Goal: Information Seeking & Learning: Find contact information

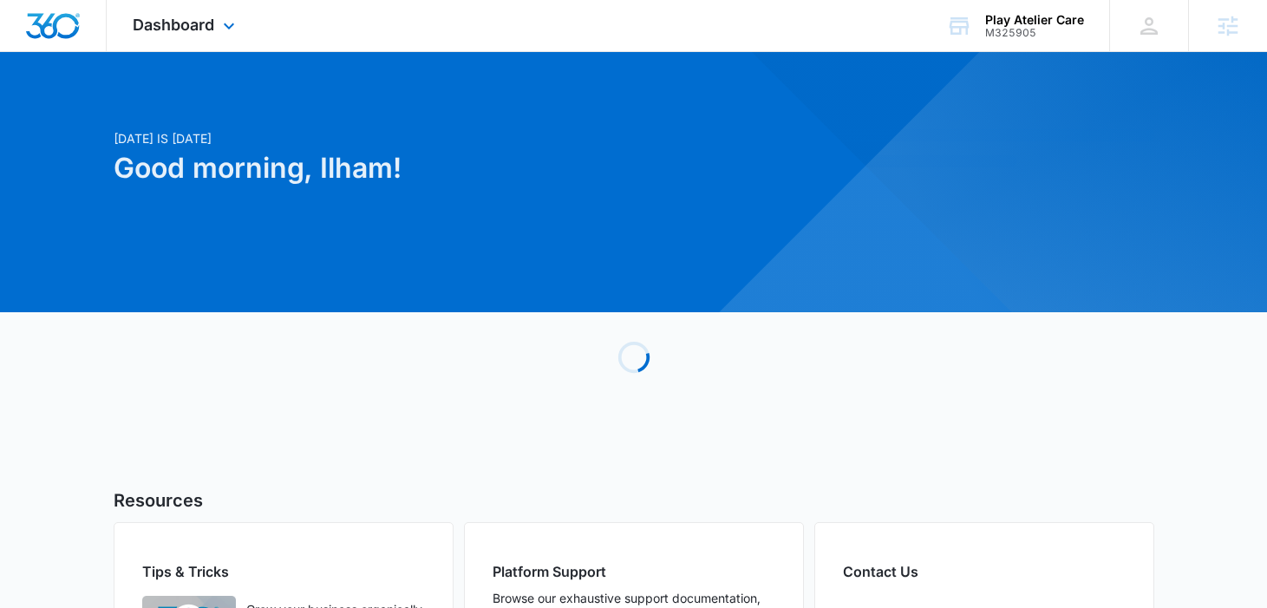
click at [215, 39] on div "Dashboard Apps Reputation Forms CRM Email Social Payments POS Content Ads Intel…" at bounding box center [186, 25] width 159 height 51
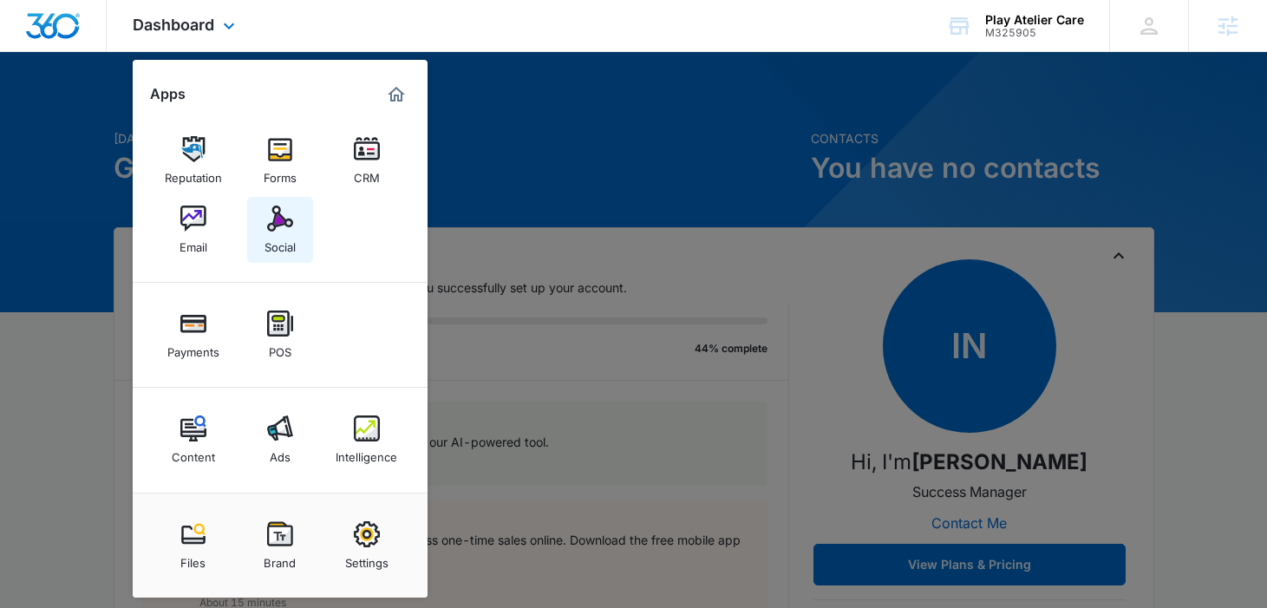
click at [282, 206] on img at bounding box center [280, 219] width 26 height 26
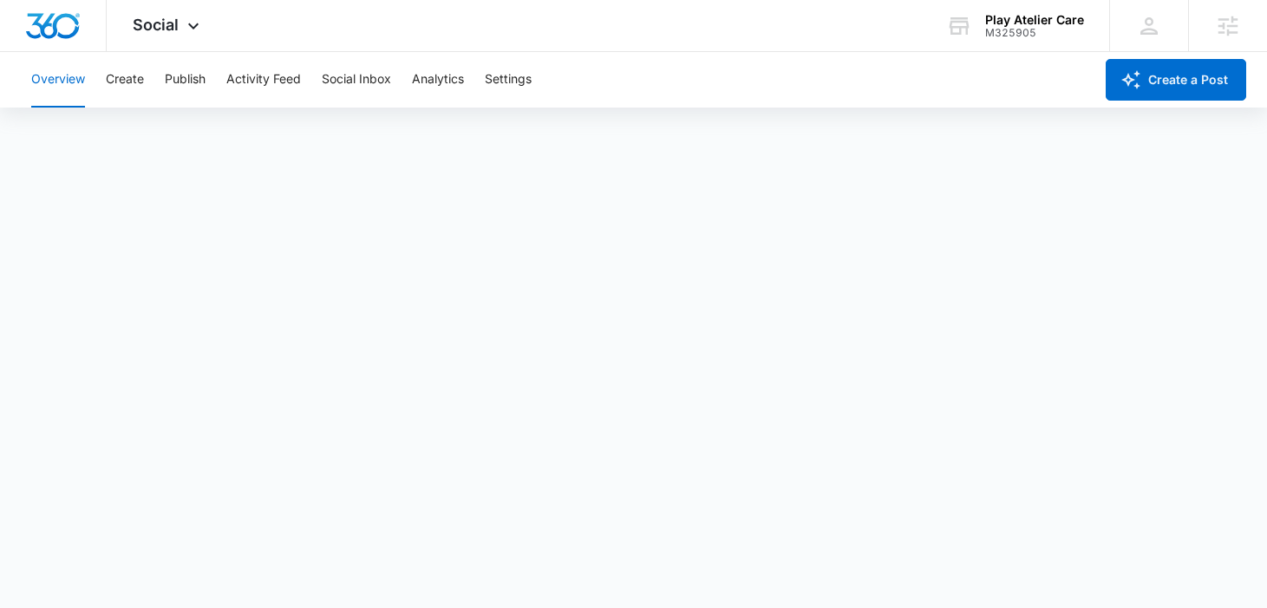
scroll to position [4, 0]
click at [188, 74] on button "Publish" at bounding box center [185, 80] width 41 height 56
click at [134, 88] on button "Create" at bounding box center [125, 80] width 38 height 56
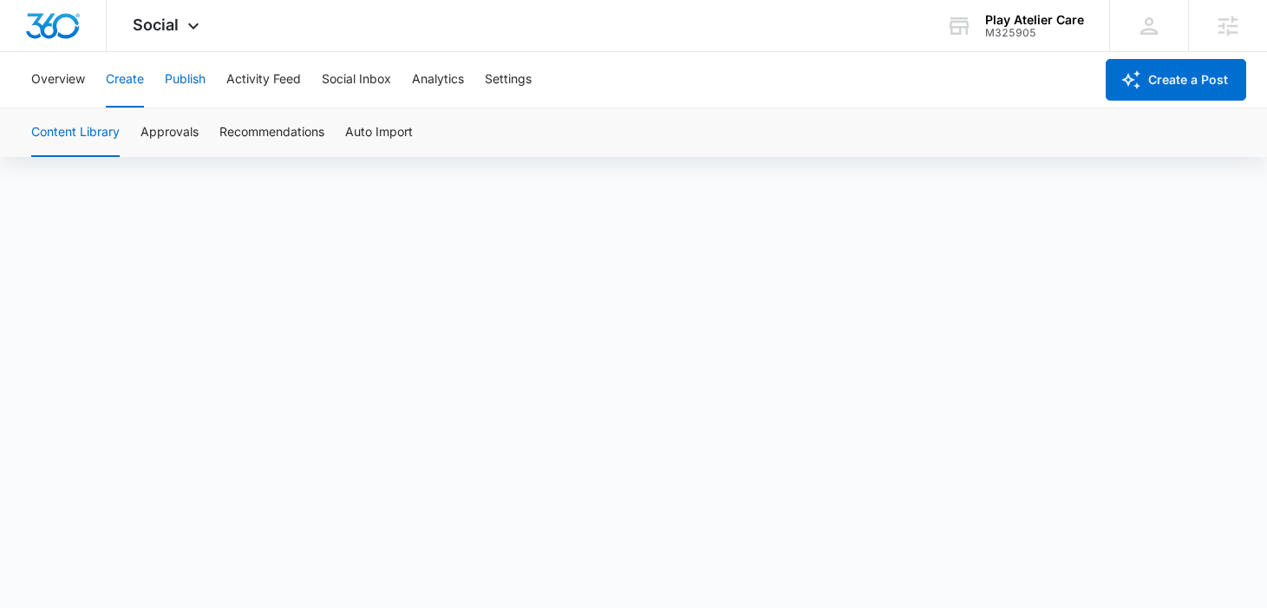
click at [179, 77] on button "Publish" at bounding box center [185, 80] width 41 height 56
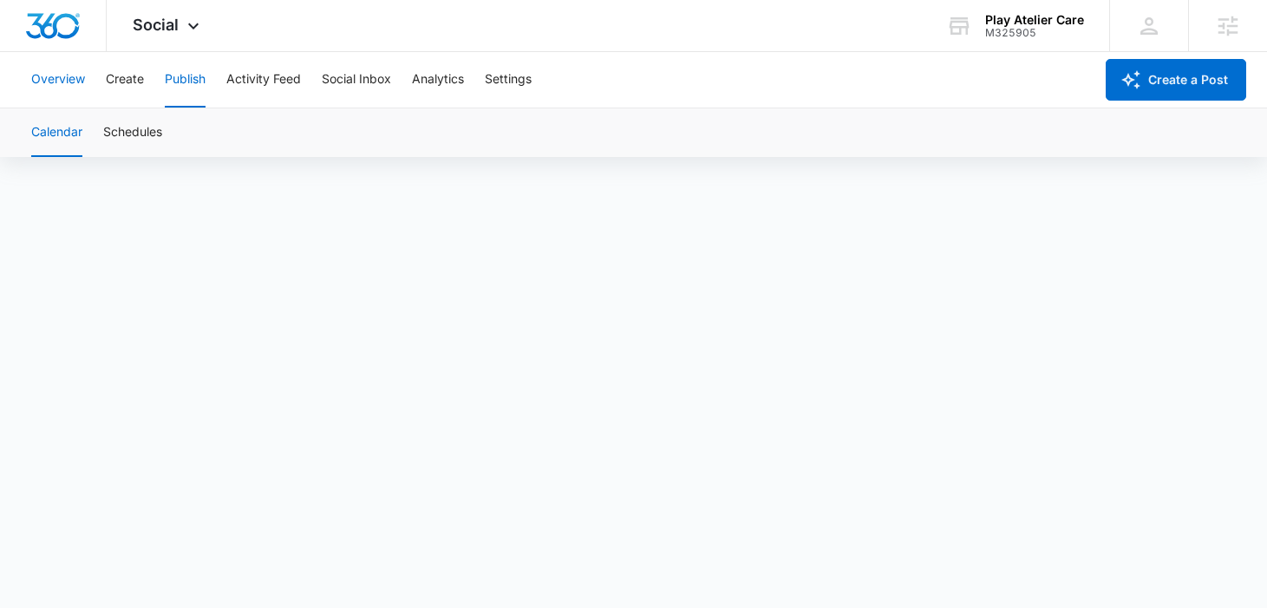
click at [67, 76] on button "Overview" at bounding box center [58, 80] width 54 height 56
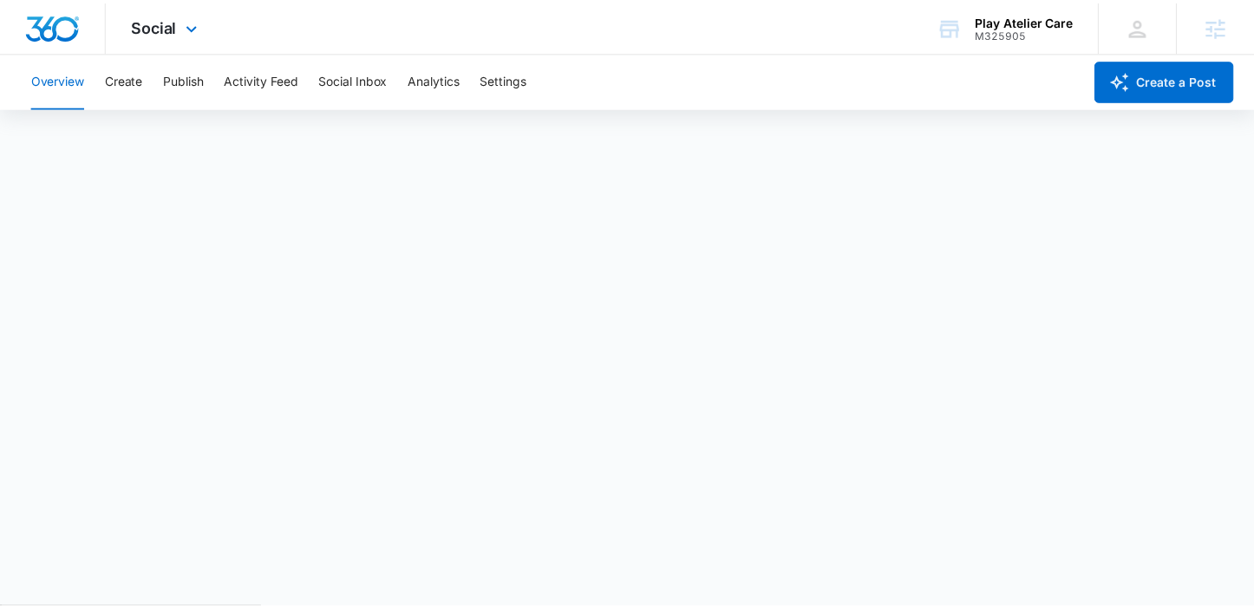
scroll to position [4, 0]
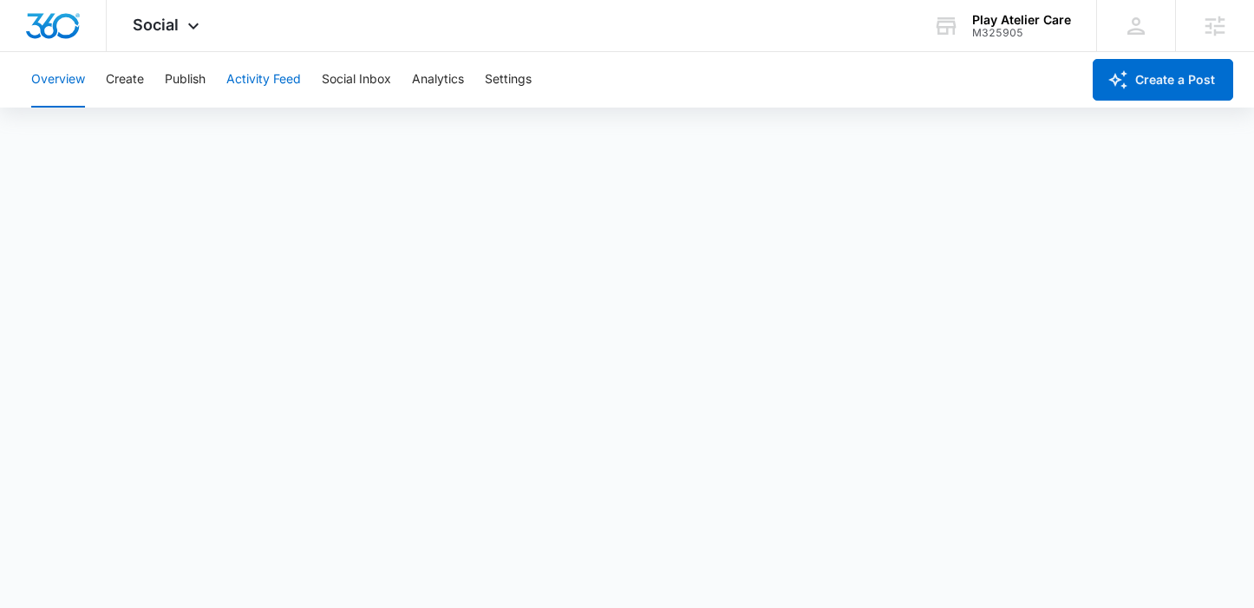
click at [239, 64] on button "Activity Feed" at bounding box center [263, 80] width 75 height 56
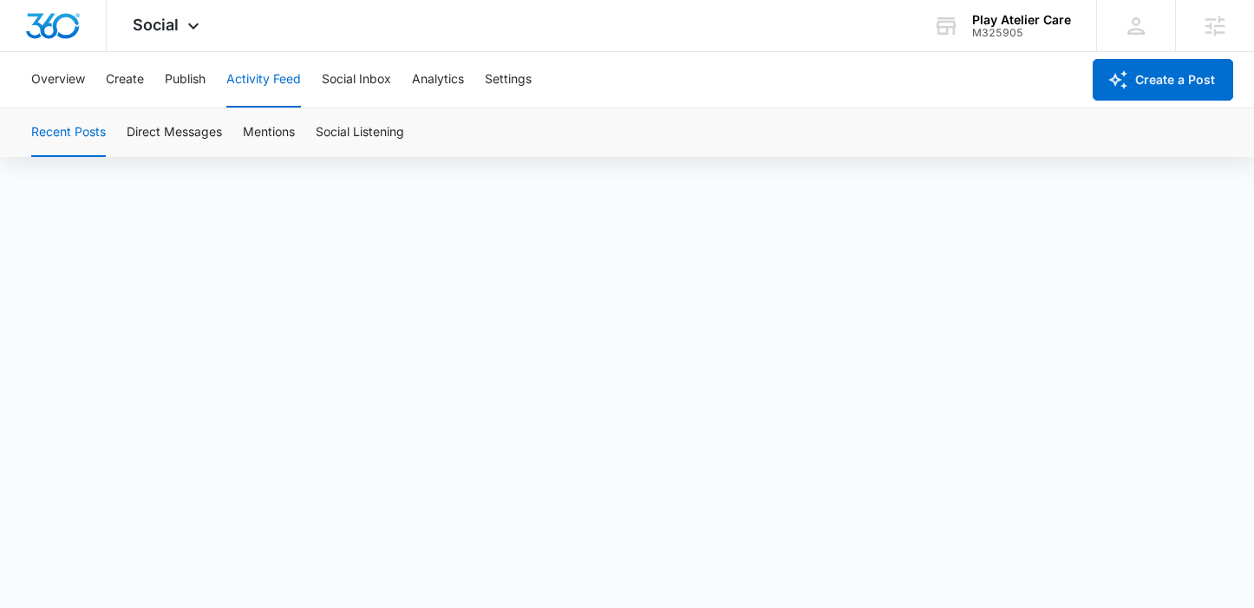
scroll to position [12, 0]
click at [194, 94] on button "Publish" at bounding box center [185, 80] width 41 height 56
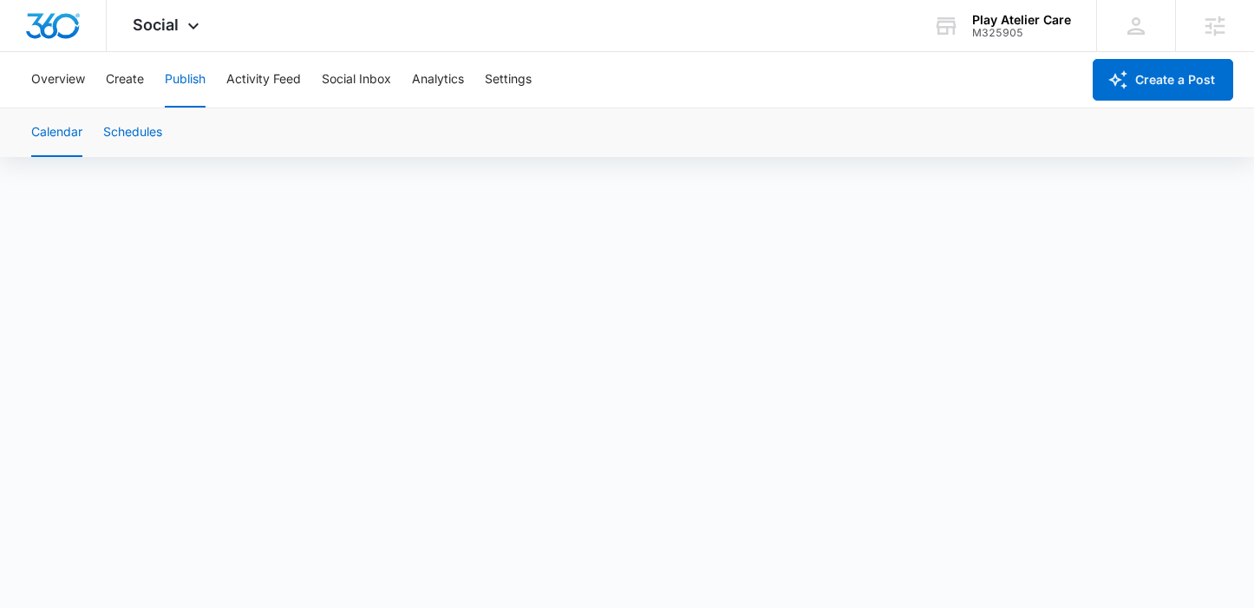
scroll to position [12, 0]
click at [245, 68] on button "Activity Feed" at bounding box center [263, 80] width 75 height 56
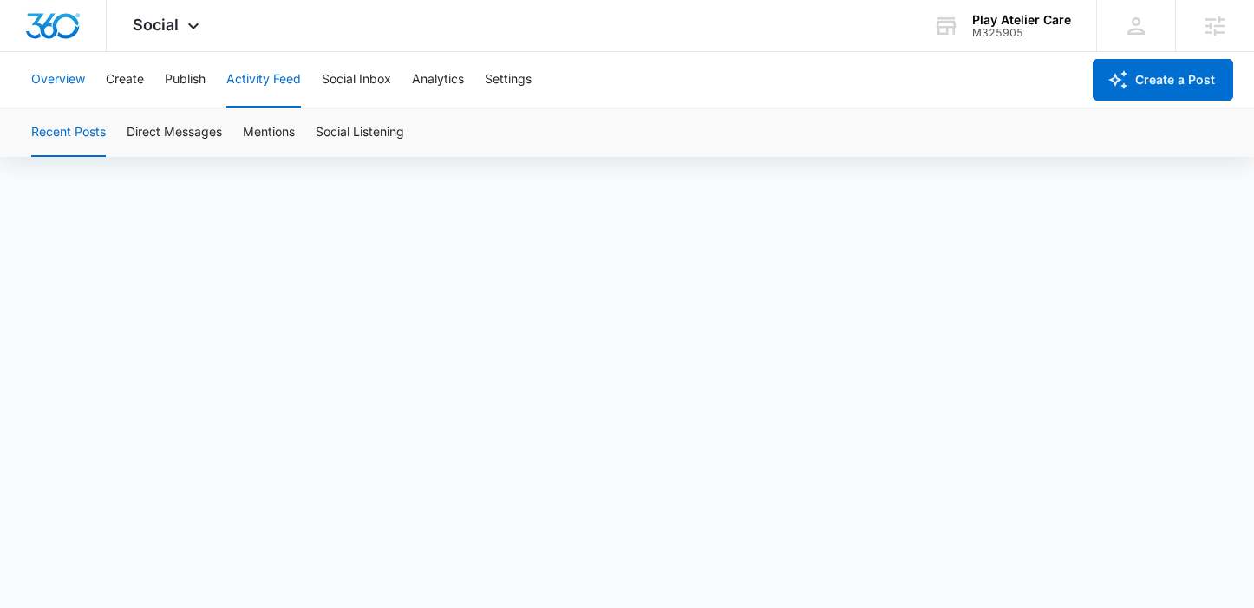
click at [84, 82] on button "Overview" at bounding box center [58, 80] width 54 height 56
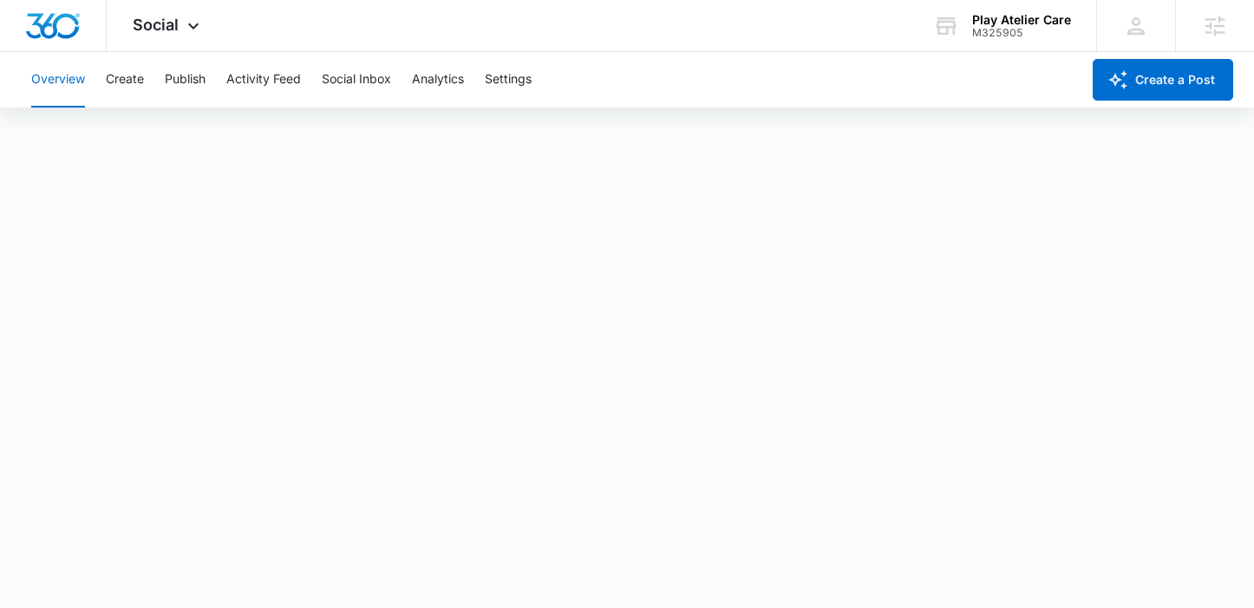
scroll to position [4, 0]
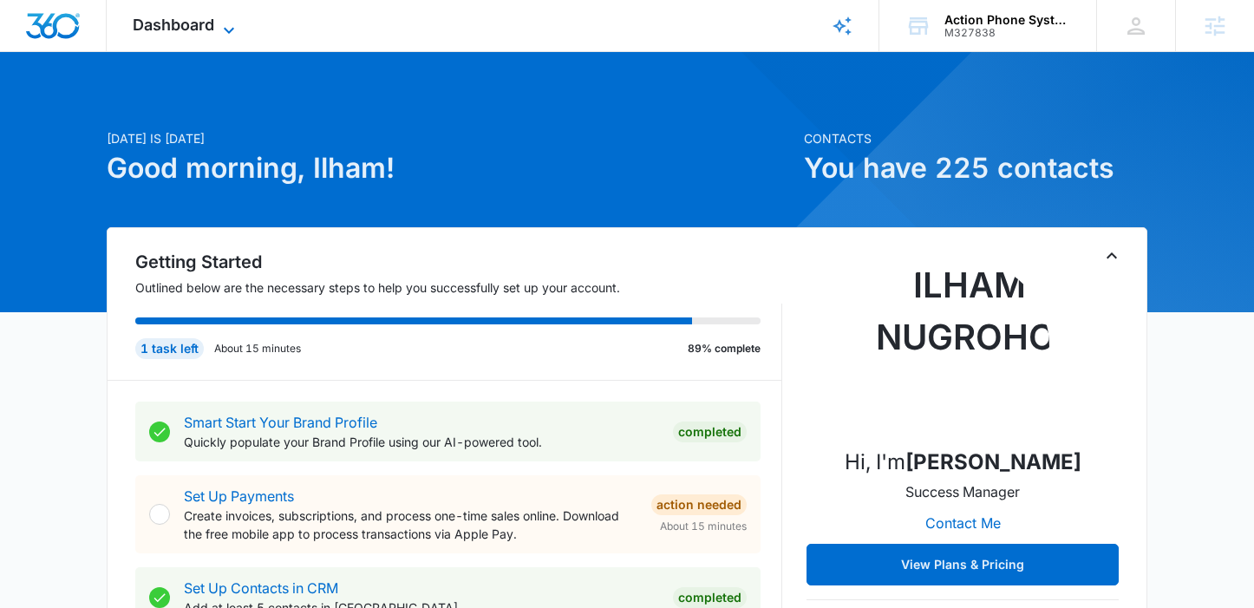
click at [149, 16] on span "Dashboard" at bounding box center [174, 25] width 82 height 18
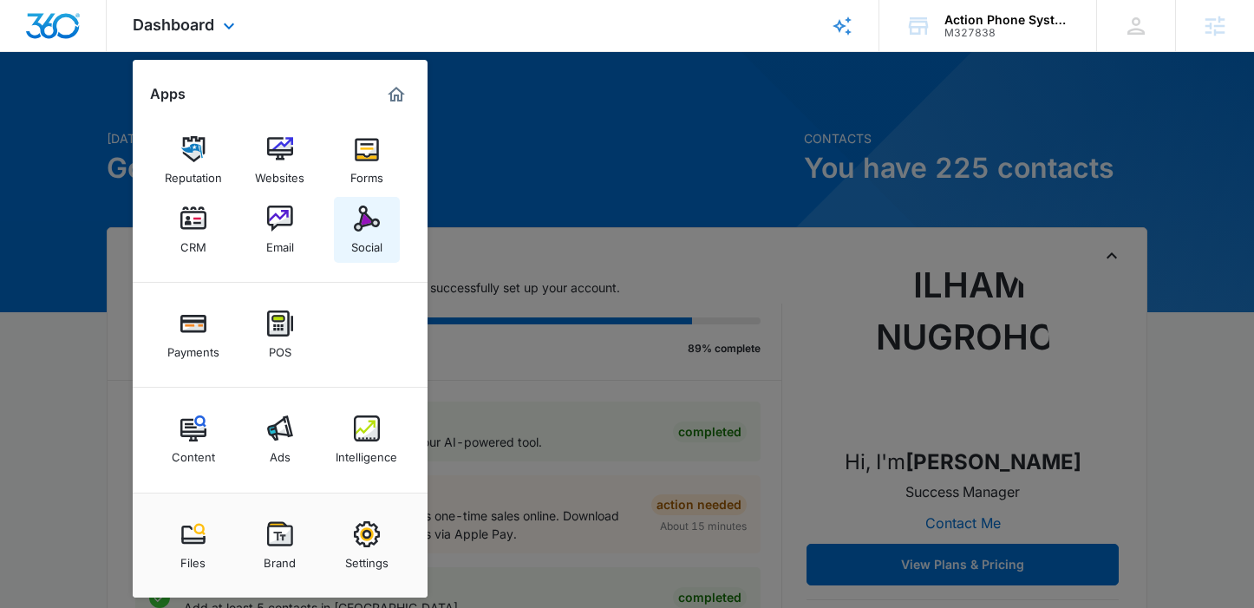
click at [369, 253] on div "Social" at bounding box center [366, 243] width 31 height 23
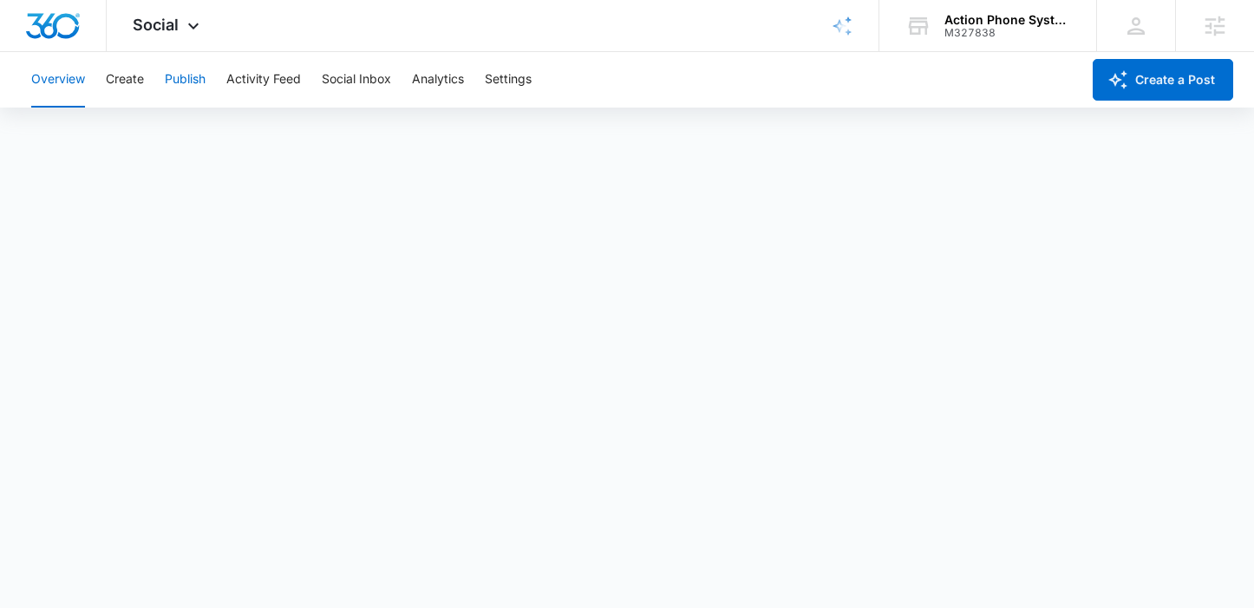
click at [201, 78] on button "Publish" at bounding box center [185, 80] width 41 height 56
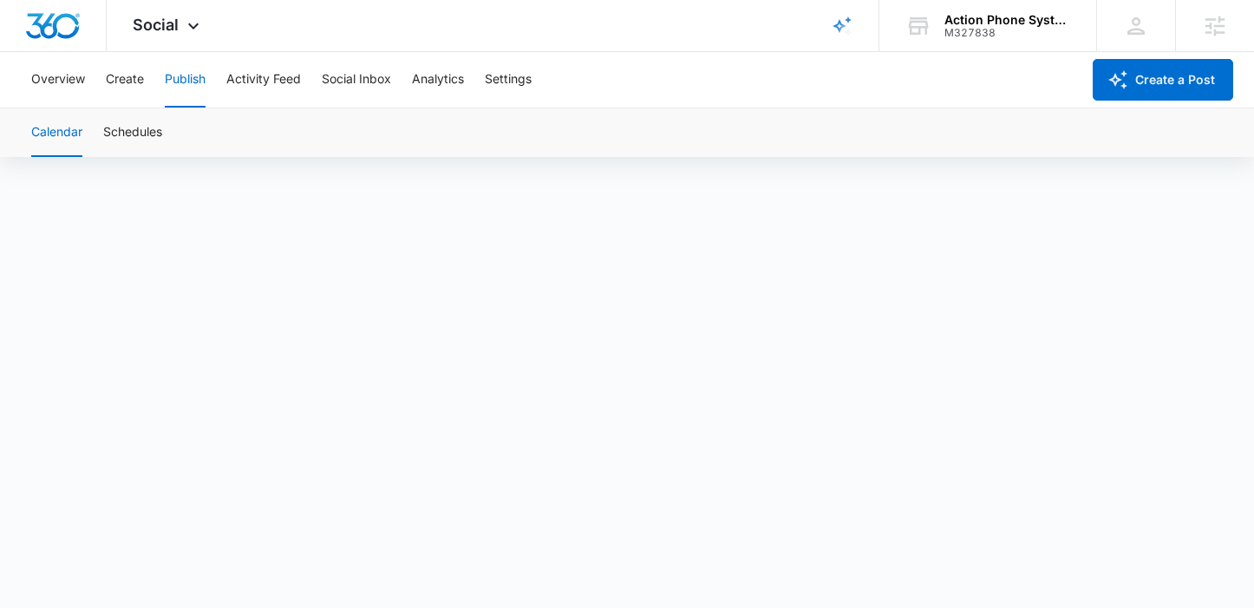
click at [177, 76] on button "Publish" at bounding box center [185, 80] width 41 height 56
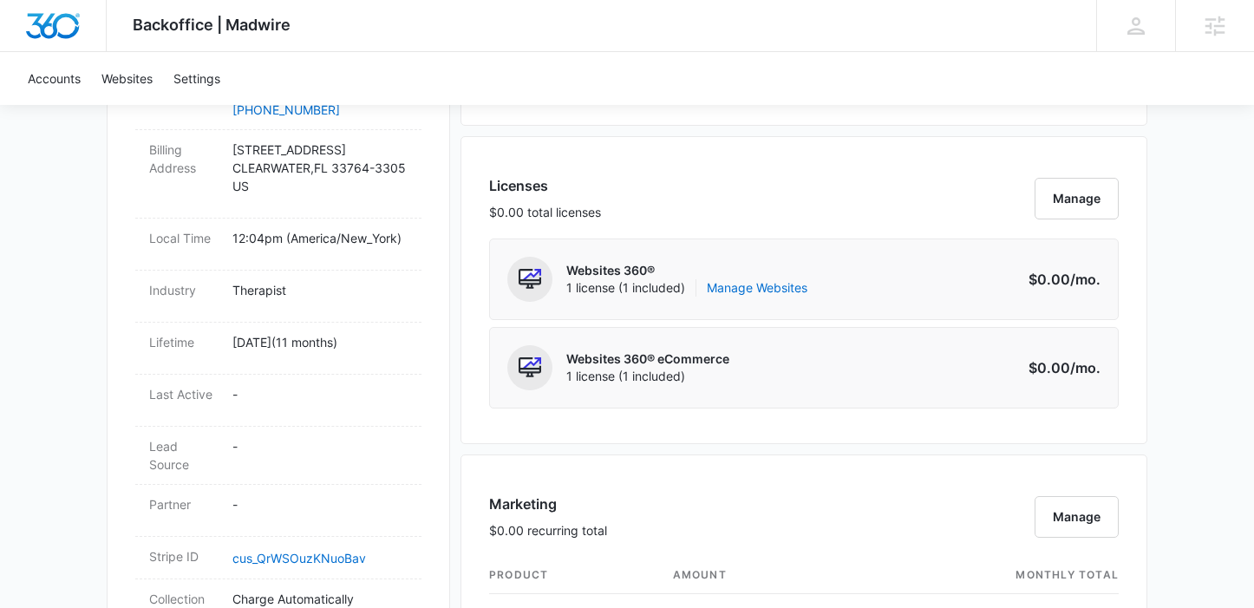
scroll to position [1009, 0]
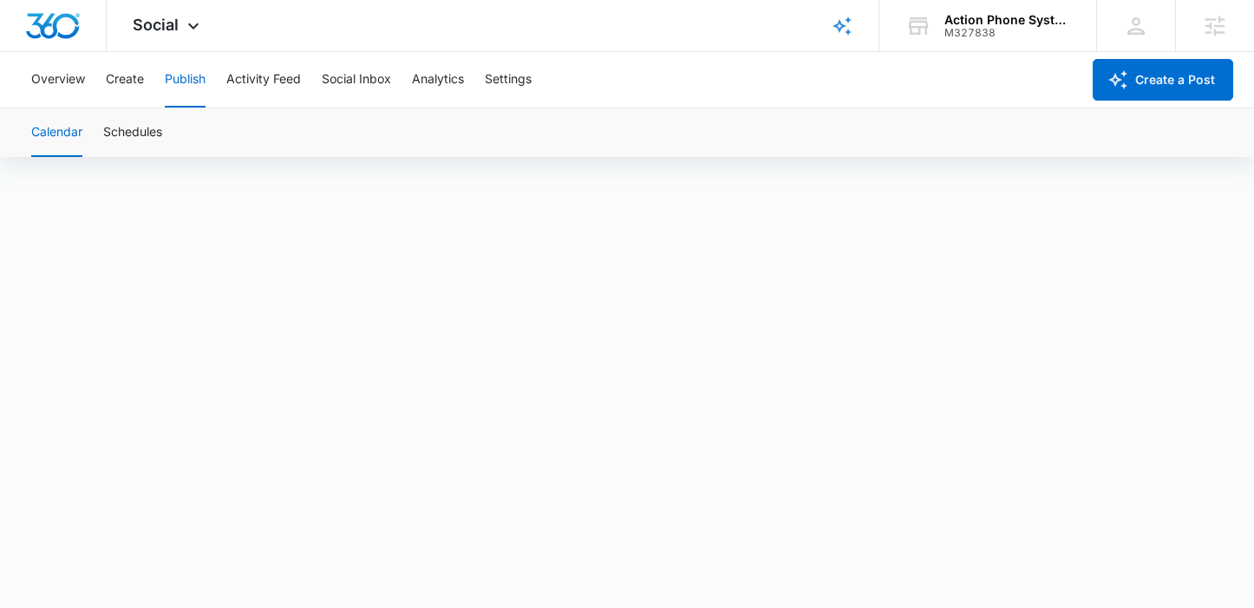
scroll to position [12, 0]
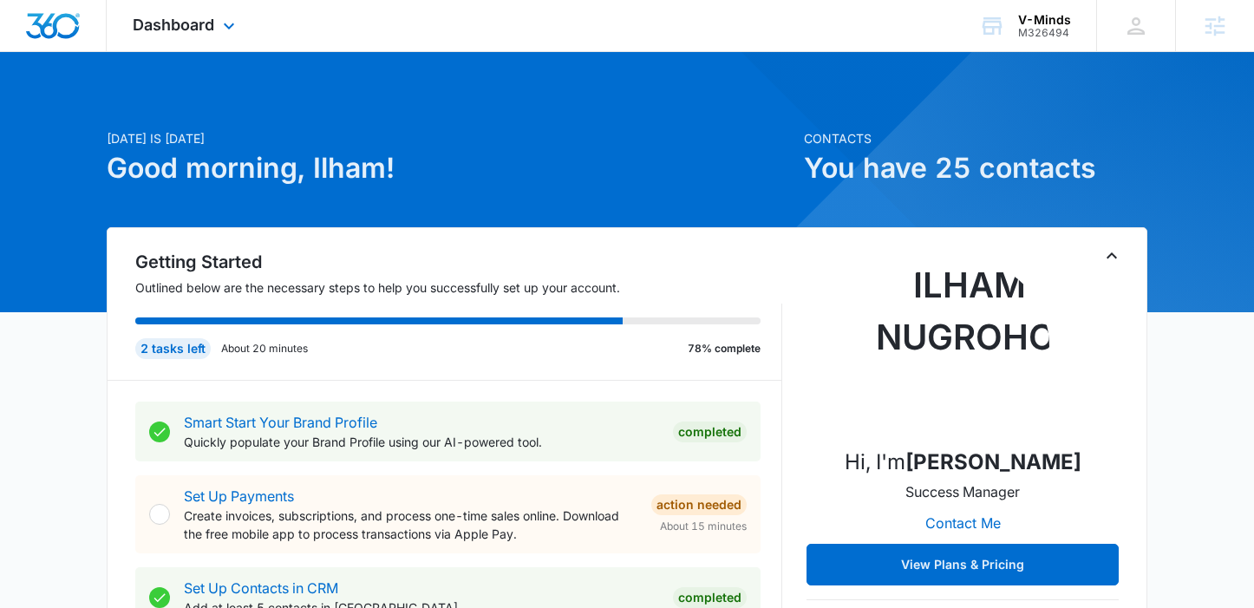
click at [193, 10] on div "Dashboard Apps Reputation Websites Forms CRM Email Social Payments POS Content …" at bounding box center [186, 25] width 159 height 51
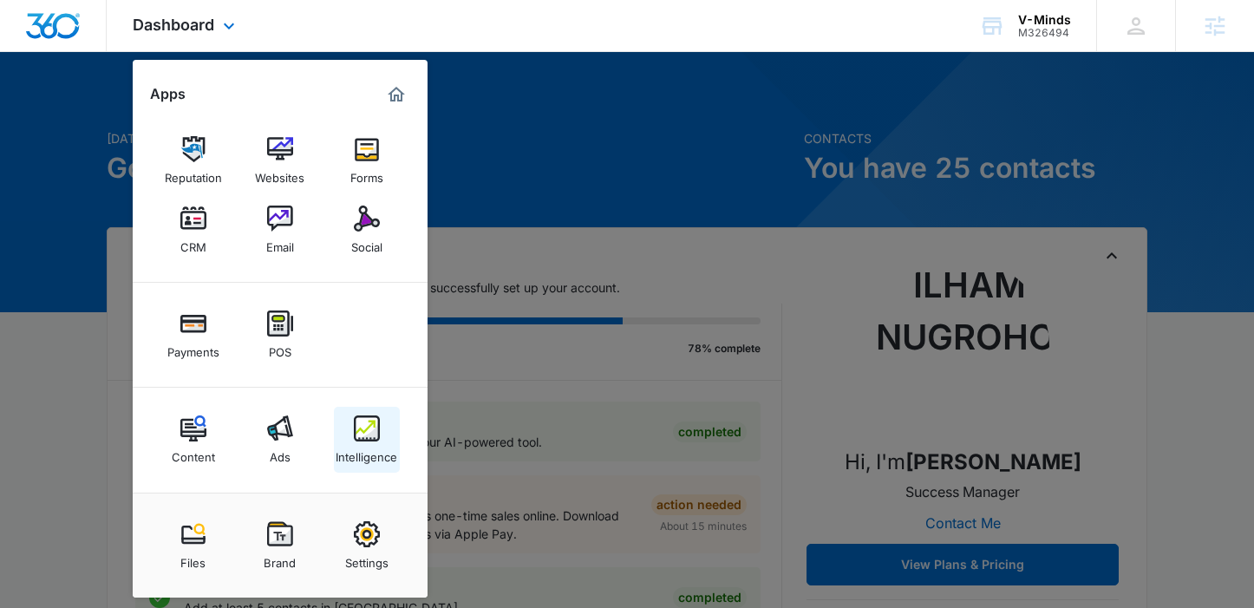
click at [377, 426] on img at bounding box center [367, 428] width 26 height 26
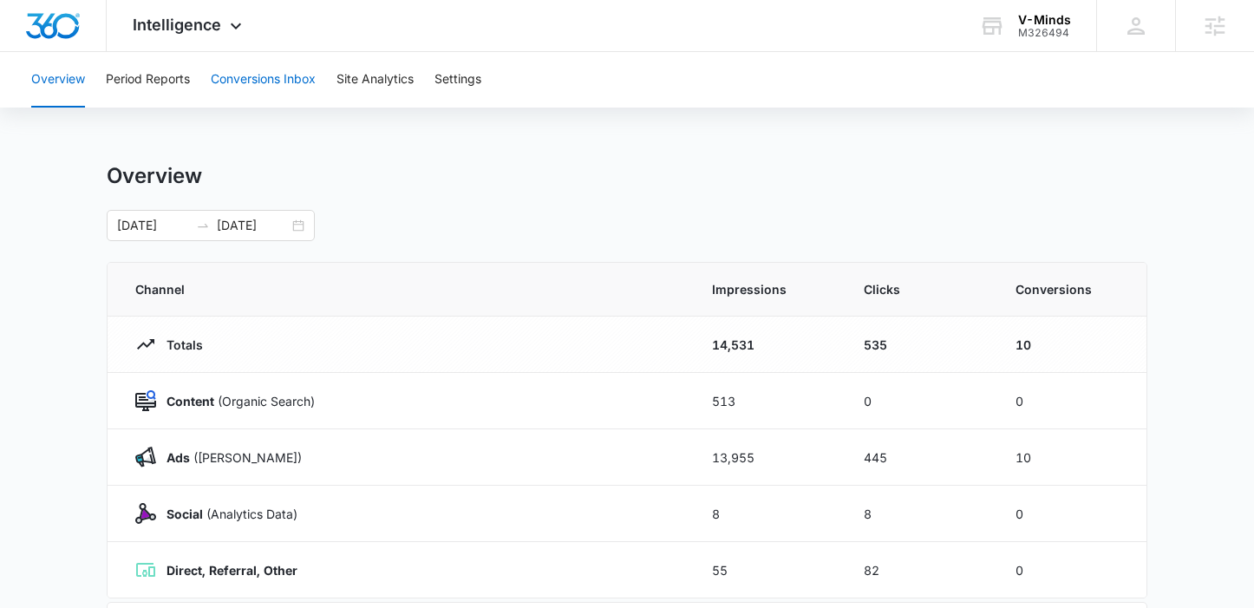
click at [268, 69] on button "Conversions Inbox" at bounding box center [263, 80] width 105 height 56
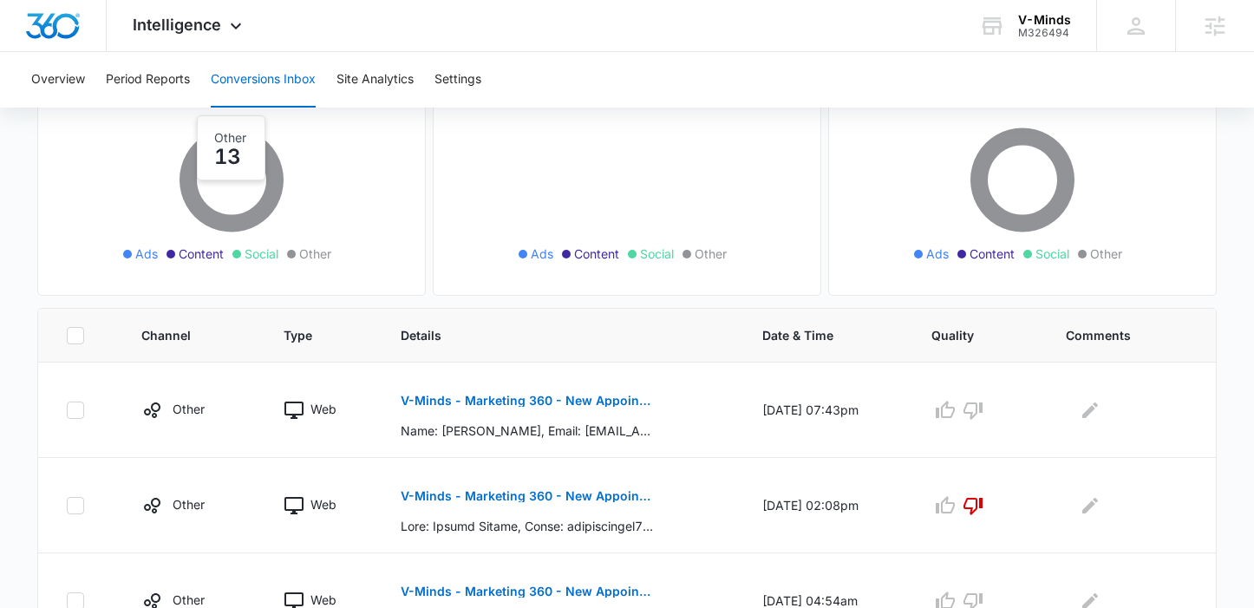
scroll to position [79, 0]
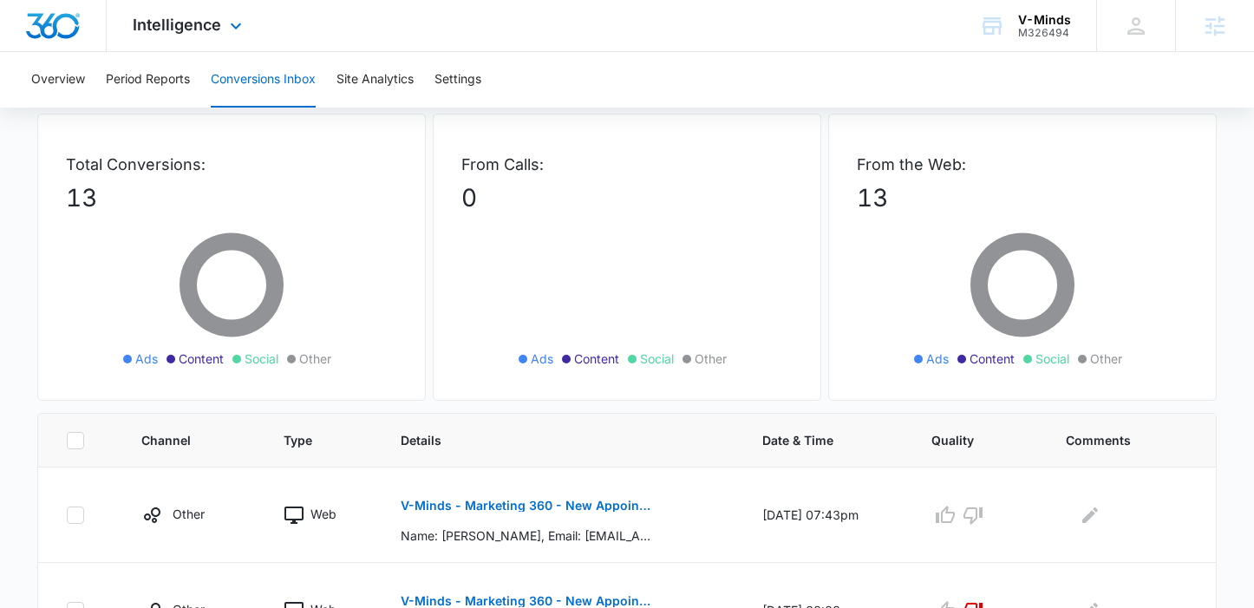
click at [144, 44] on div "Intelligence Apps Reputation Websites Forms CRM Email Social Payments POS Conte…" at bounding box center [190, 25] width 166 height 51
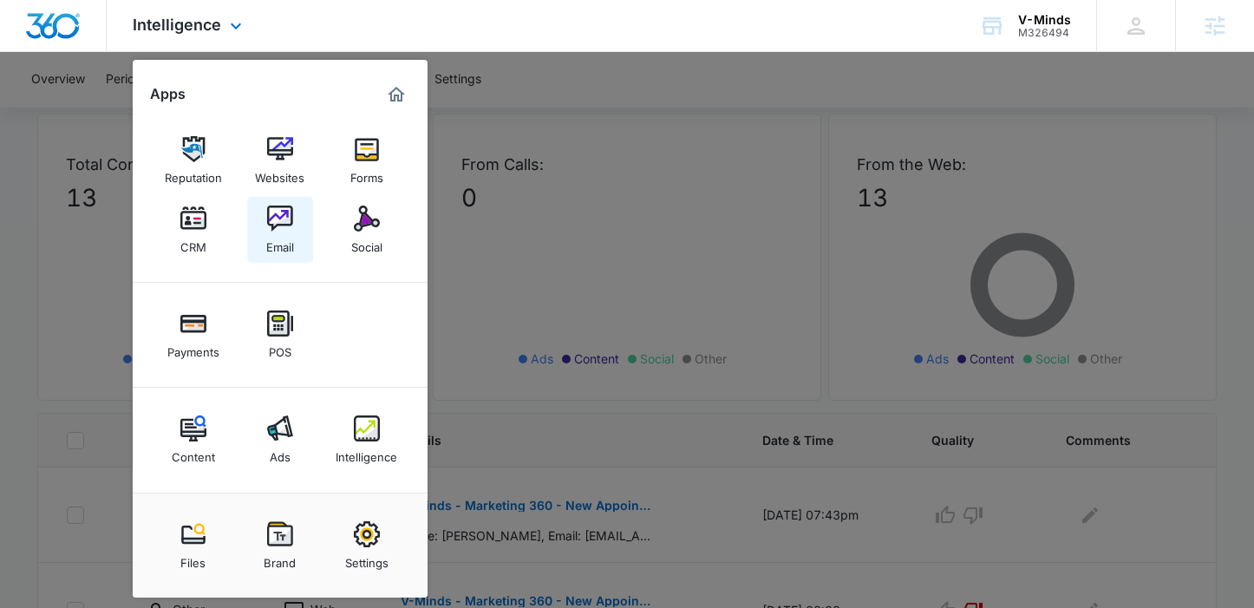
click at [268, 217] on img at bounding box center [280, 219] width 26 height 26
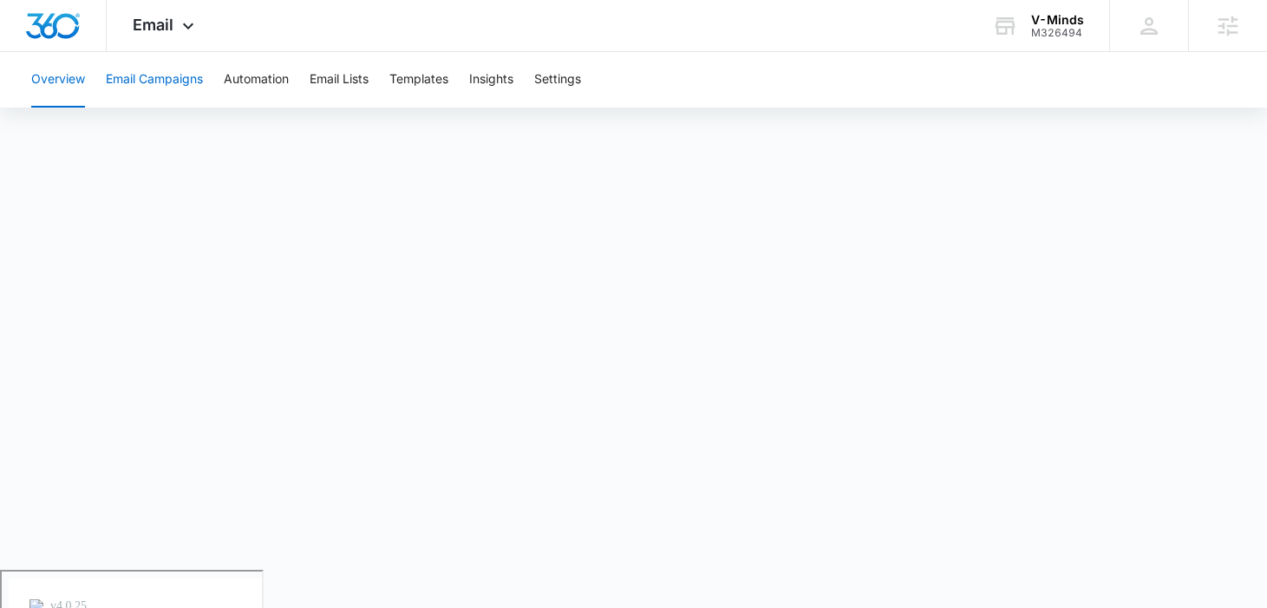
click at [186, 82] on button "Email Campaigns" at bounding box center [154, 80] width 97 height 56
click at [165, 35] on div "Email Apps Reputation Websites Forms CRM Email Social Payments POS Content Ads …" at bounding box center [166, 25] width 118 height 51
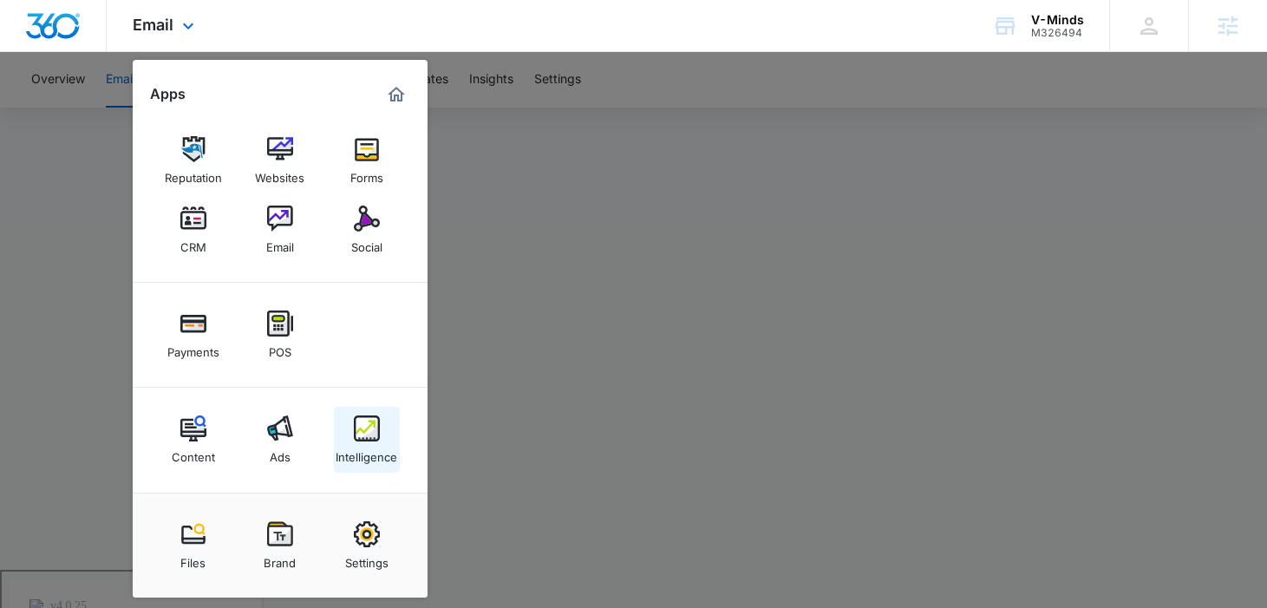
click at [379, 448] on div "Intelligence" at bounding box center [367, 452] width 62 height 23
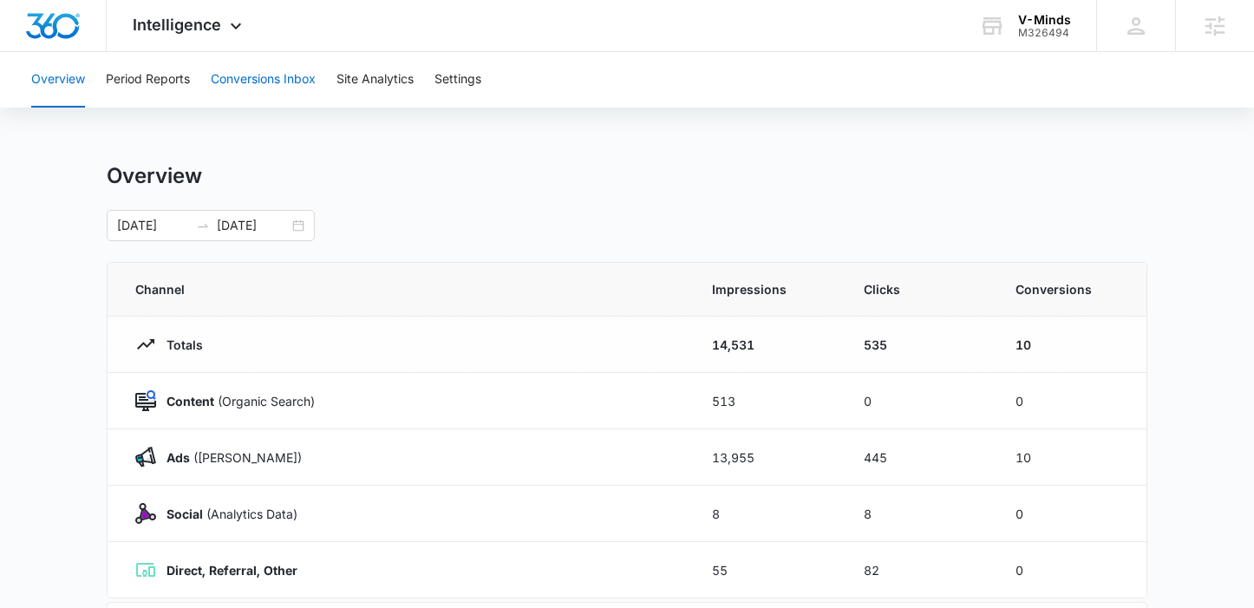
click at [251, 87] on button "Conversions Inbox" at bounding box center [263, 80] width 105 height 56
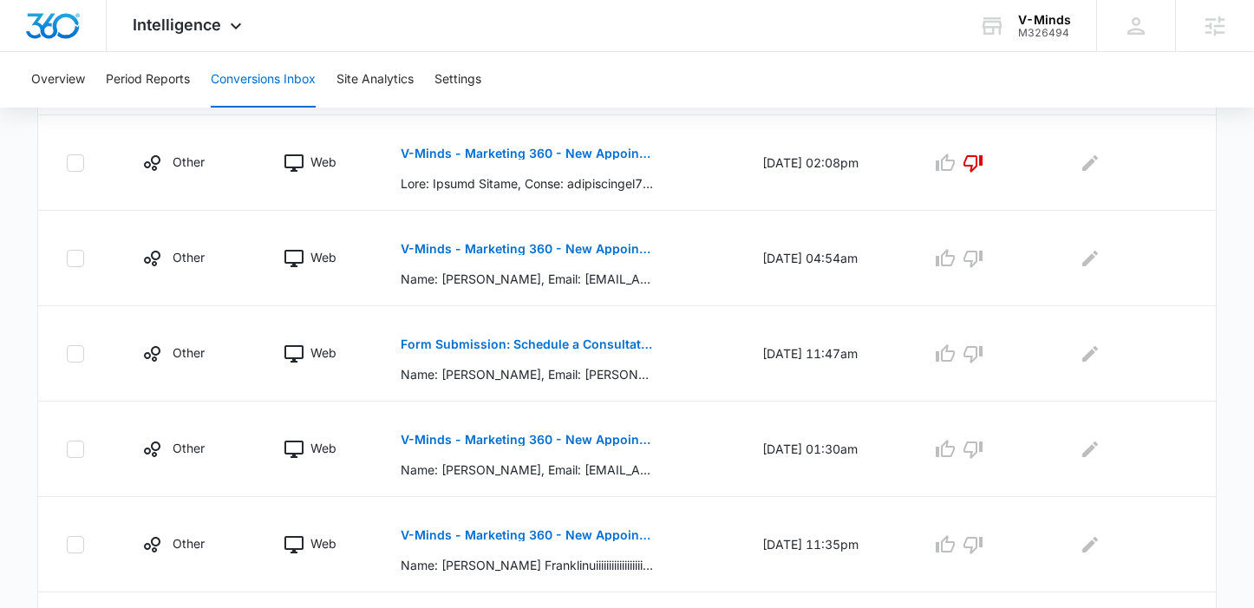
scroll to position [615, 0]
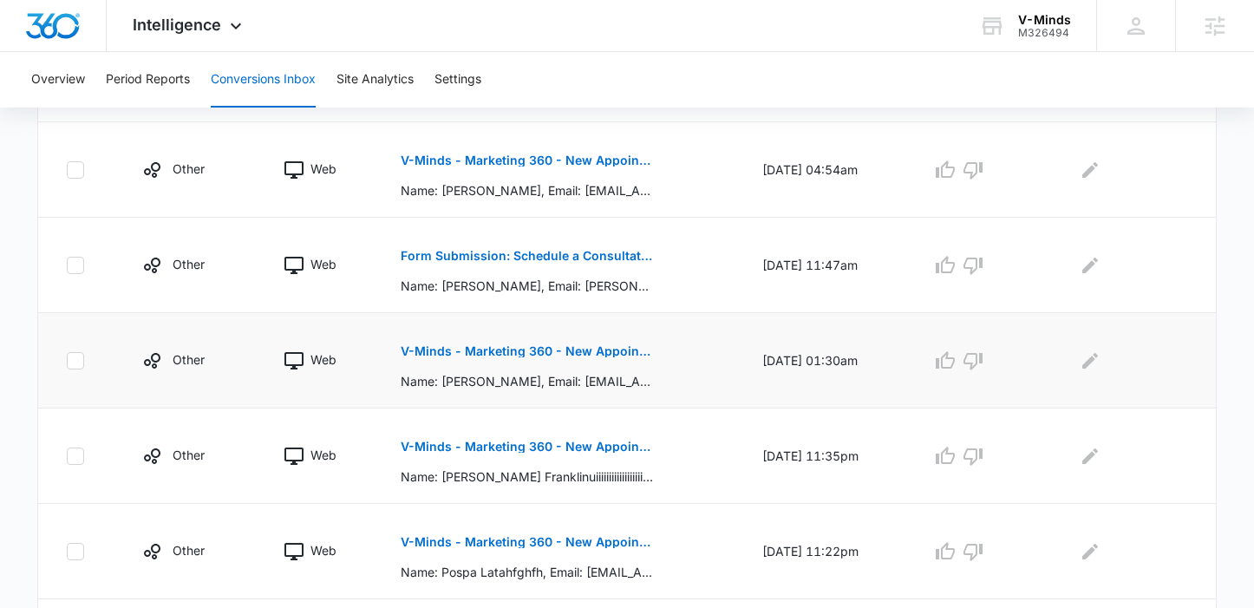
click at [450, 354] on p "V-Minds - Marketing 360 - New Appointment Request" at bounding box center [527, 351] width 252 height 12
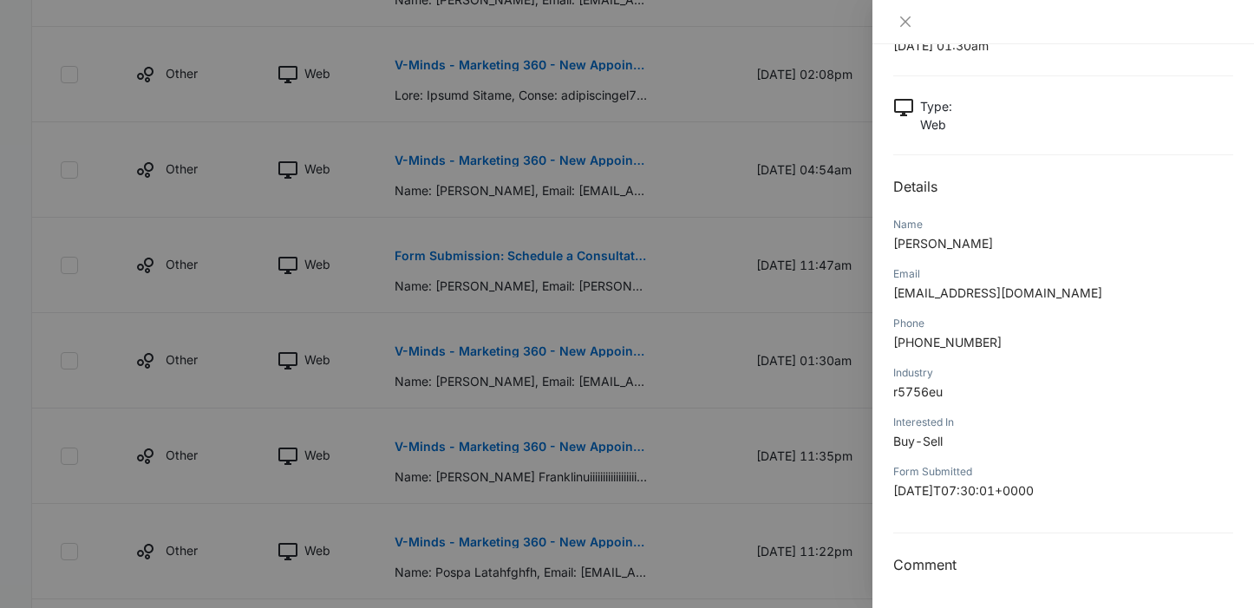
scroll to position [984, 0]
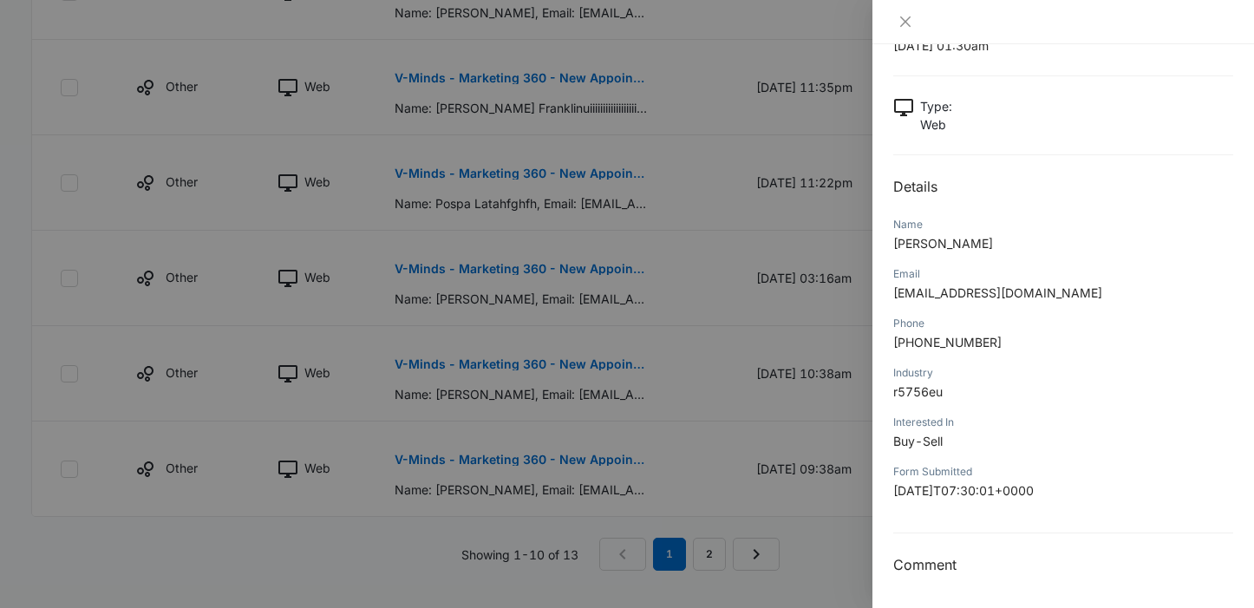
click at [764, 380] on div at bounding box center [627, 304] width 1254 height 608
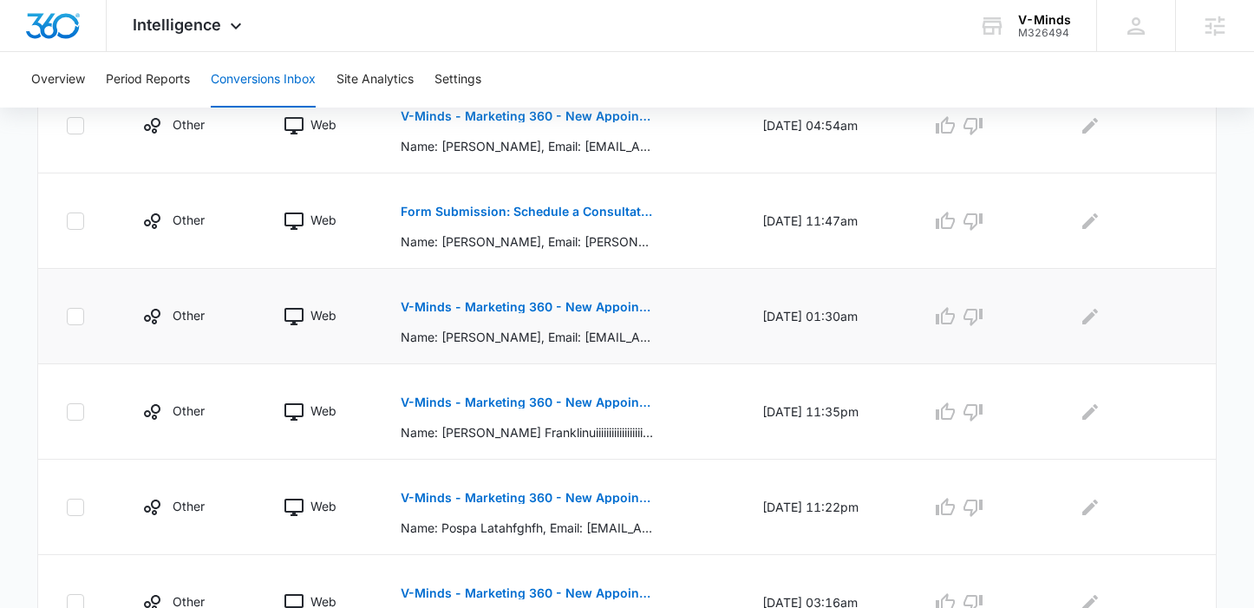
scroll to position [634, 0]
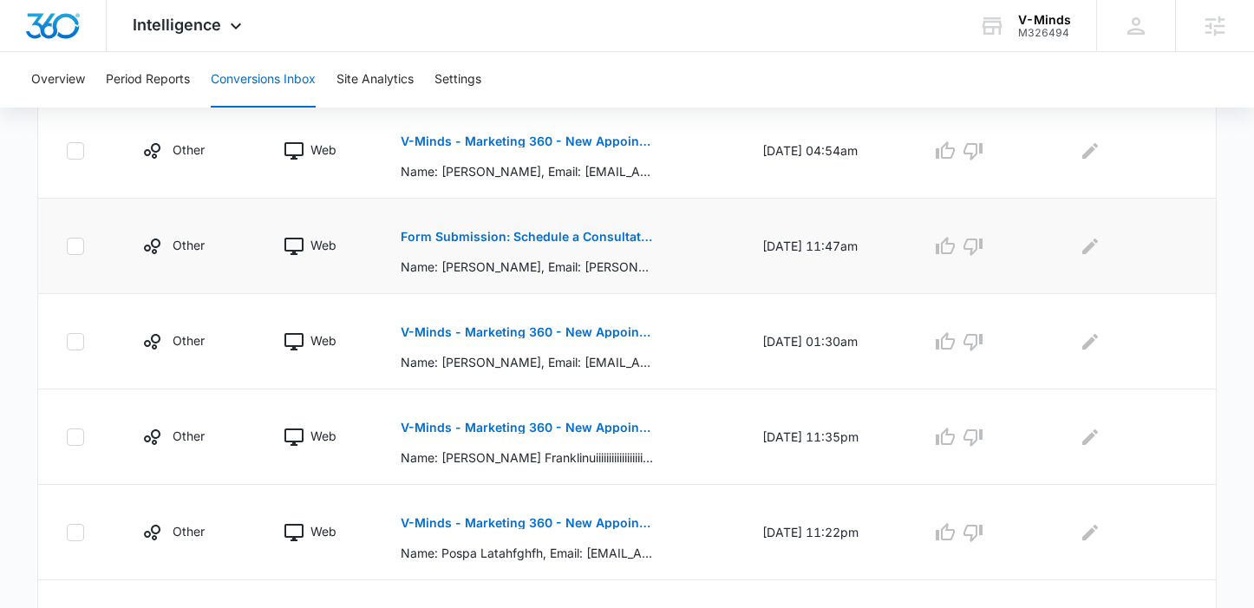
click at [574, 237] on p "Form Submission: Schedule a Consultation" at bounding box center [527, 237] width 252 height 12
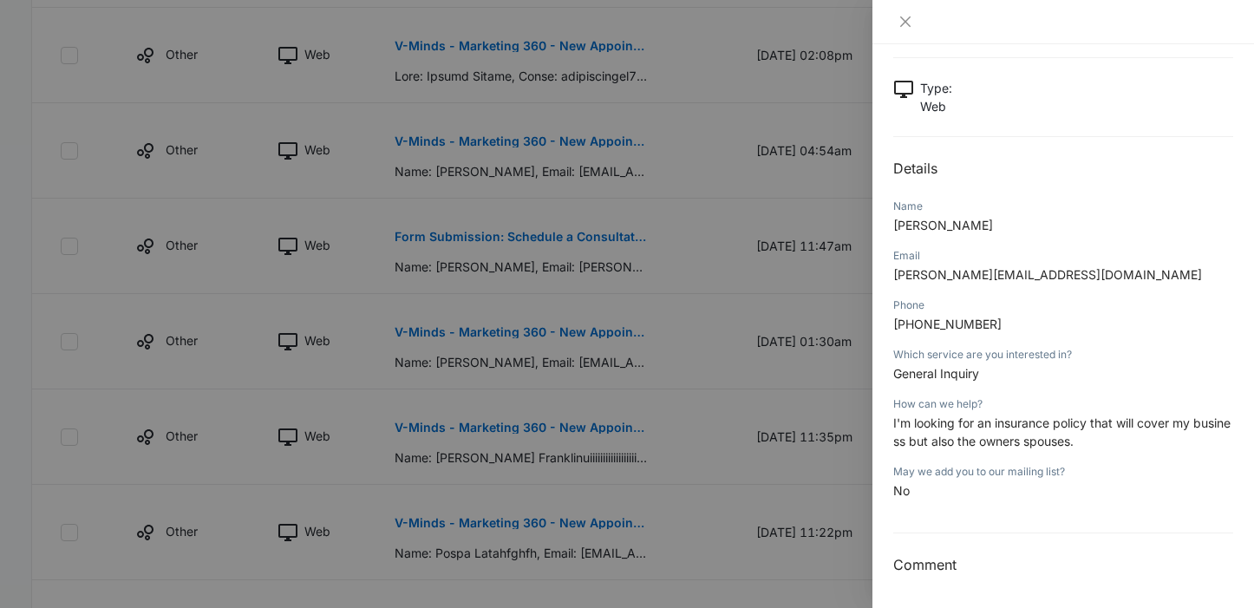
scroll to position [87, 0]
drag, startPoint x: 1017, startPoint y: 276, endPoint x: 895, endPoint y: 275, distance: 122.3
click at [895, 275] on p "linda@mychfs.com" at bounding box center [1063, 274] width 340 height 18
drag, startPoint x: 1058, startPoint y: 284, endPoint x: 1004, endPoint y: 263, distance: 58.5
click at [1057, 284] on div "Email linda@mychfs.com" at bounding box center [1063, 270] width 340 height 49
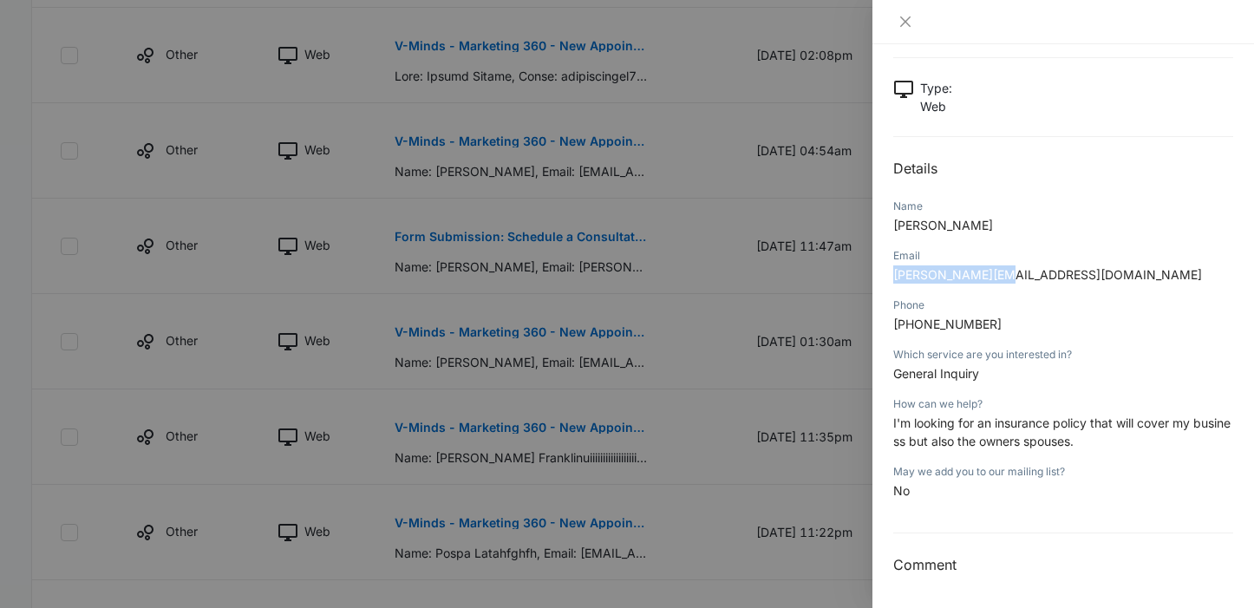
drag, startPoint x: 960, startPoint y: 271, endPoint x: 892, endPoint y: 273, distance: 68.5
click at [892, 273] on div "Form Submission: Schedule a Consultation 08/29/2025 at 11:47am Type : Web Detai…" at bounding box center [1064, 326] width 382 height 564
copy span "linda@mychfs.com"
click at [436, 143] on div at bounding box center [627, 304] width 1254 height 608
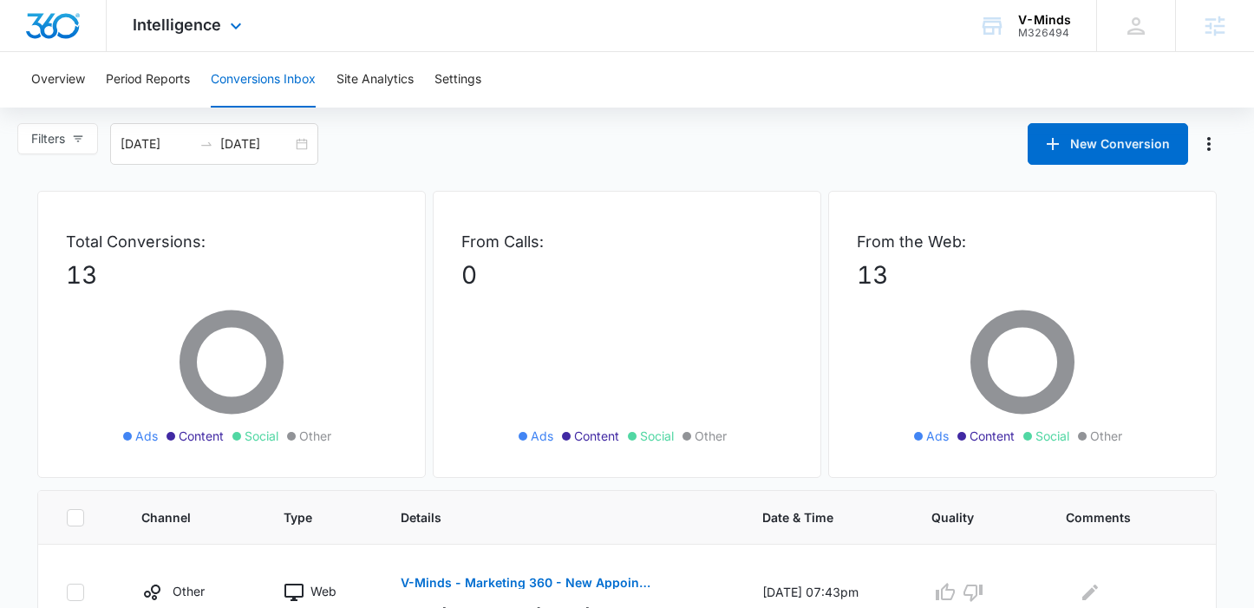
scroll to position [0, 0]
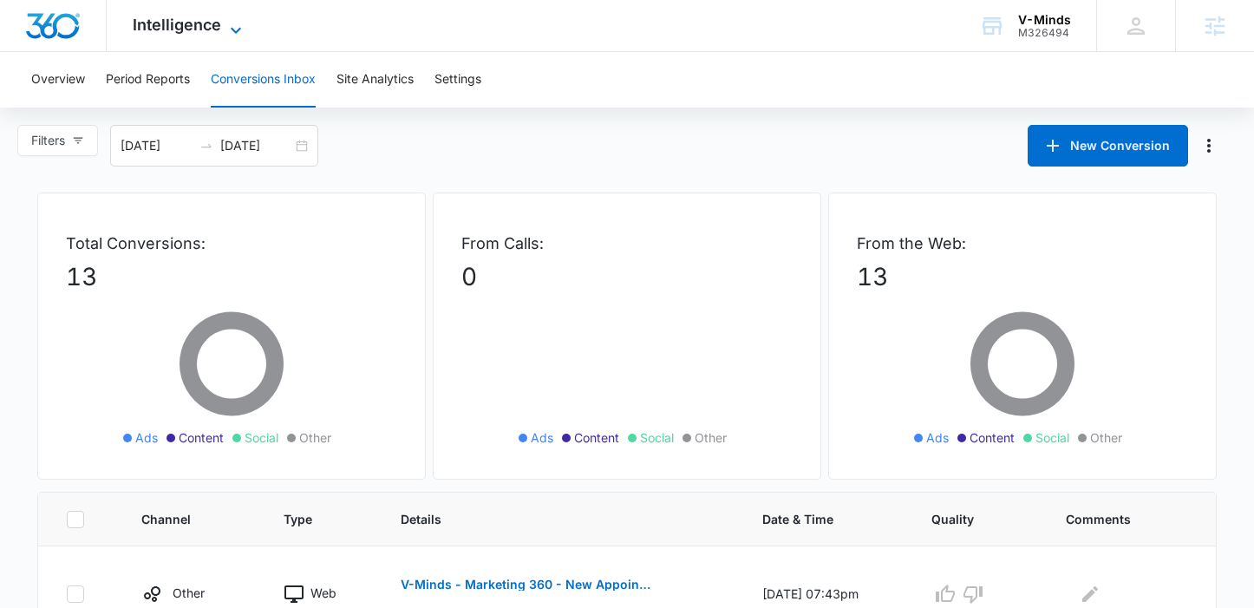
click at [205, 23] on span "Intelligence" at bounding box center [177, 25] width 88 height 18
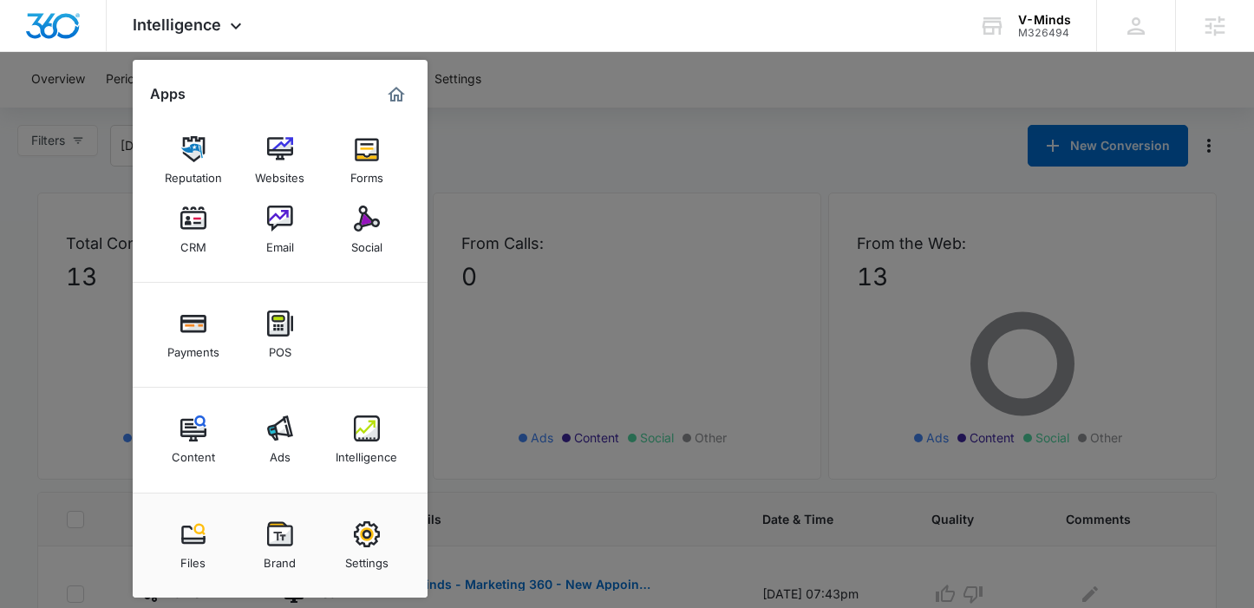
click at [374, 258] on link "Social" at bounding box center [367, 230] width 66 height 66
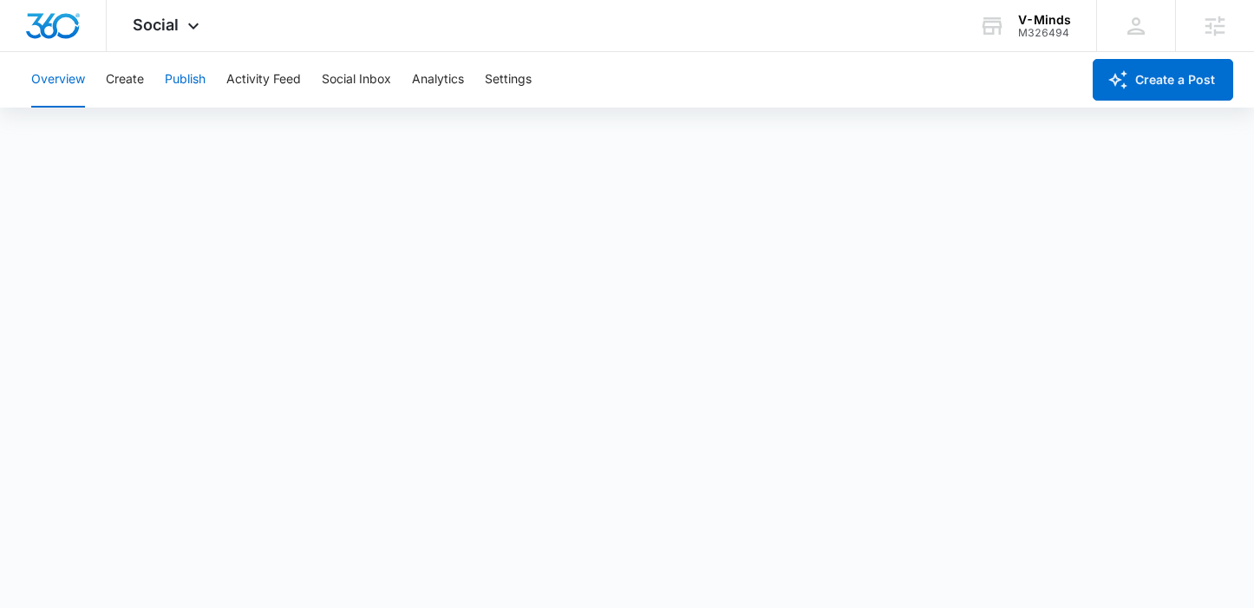
click at [189, 72] on button "Publish" at bounding box center [185, 80] width 41 height 56
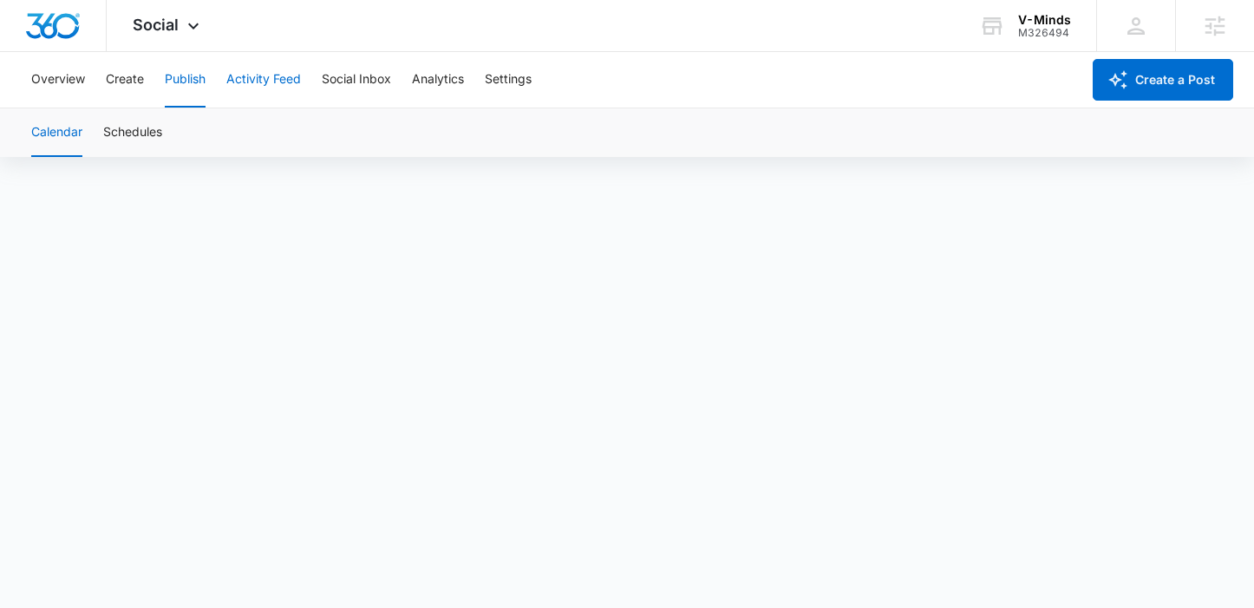
scroll to position [12, 0]
click at [269, 68] on button "Activity Feed" at bounding box center [263, 80] width 75 height 56
